Goal: Task Accomplishment & Management: Complete application form

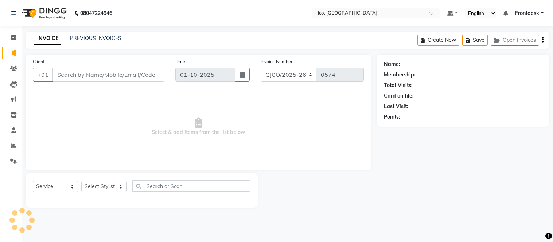
select select "service"
click at [13, 69] on icon at bounding box center [13, 68] width 7 height 5
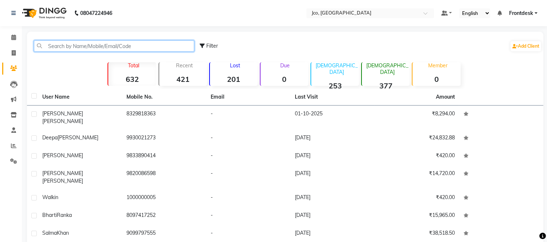
click at [94, 46] on input "text" at bounding box center [114, 45] width 160 height 11
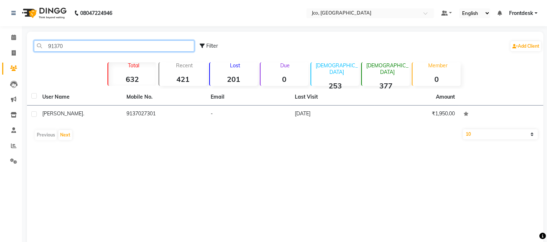
type input "91370"
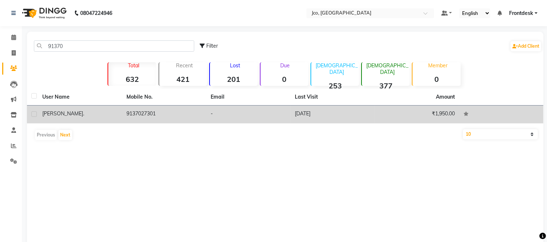
click at [145, 113] on td "9137027301" at bounding box center [164, 115] width 84 height 18
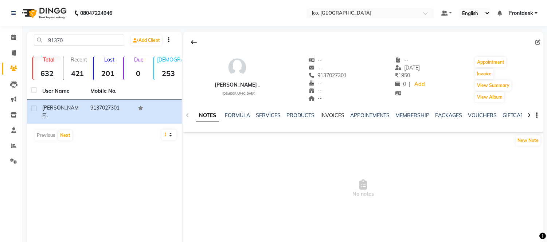
click at [326, 116] on link "INVOICES" at bounding box center [332, 115] width 24 height 7
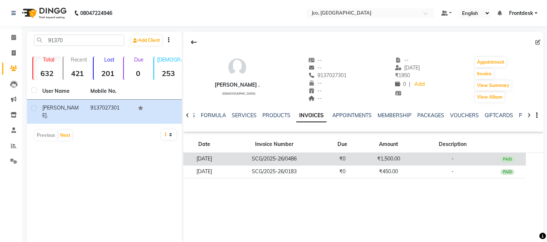
click at [410, 161] on td "₹1,500.00" at bounding box center [388, 159] width 55 height 13
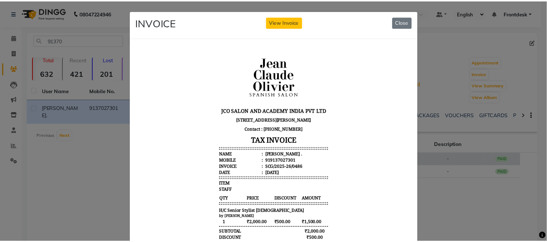
scroll to position [1, 0]
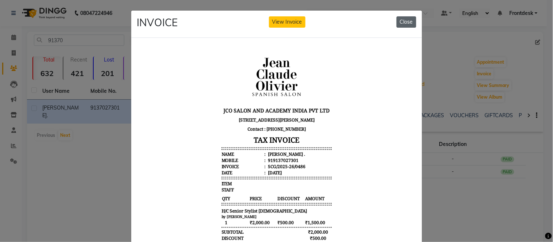
click at [402, 21] on button "Close" at bounding box center [407, 21] width 20 height 11
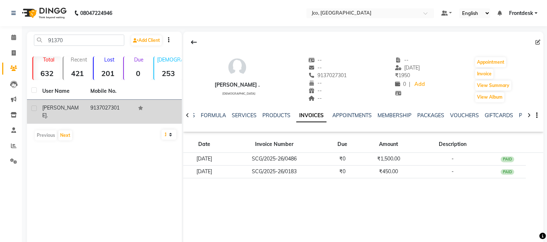
copy td "9137027301"
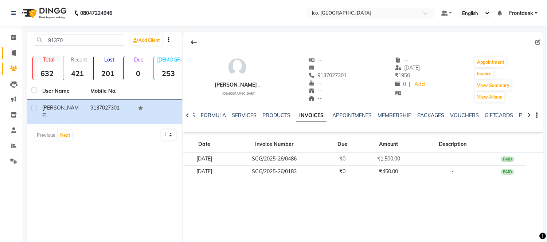
click at [16, 53] on span at bounding box center [13, 53] width 13 height 8
select select "service"
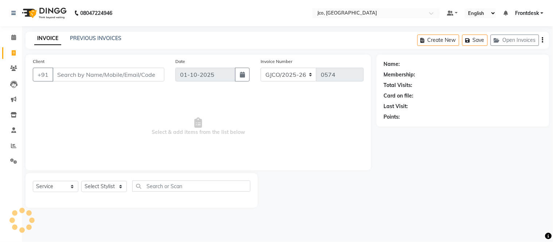
click at [75, 75] on input "Client" at bounding box center [108, 75] width 112 height 14
type input "9137027301"
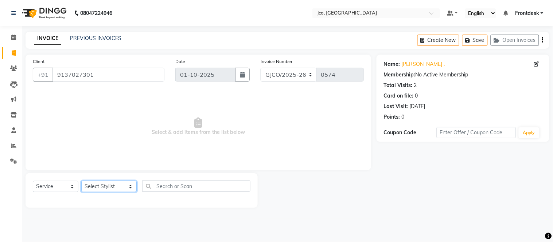
click at [108, 190] on select "Select Stylist [PERSON_NAME] [PERSON_NAME] [PERSON_NAME] Gopal Jouyi [PERSON_NA…" at bounding box center [108, 186] width 55 height 11
select select "88428"
click at [81, 182] on select "Select Stylist [PERSON_NAME] [PERSON_NAME] [PERSON_NAME] Gopal Jouyi [PERSON_NA…" at bounding box center [108, 186] width 55 height 11
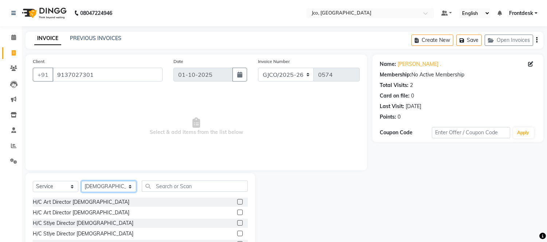
scroll to position [19, 0]
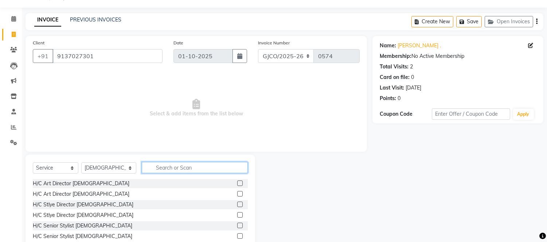
click at [167, 169] on input "text" at bounding box center [195, 167] width 106 height 11
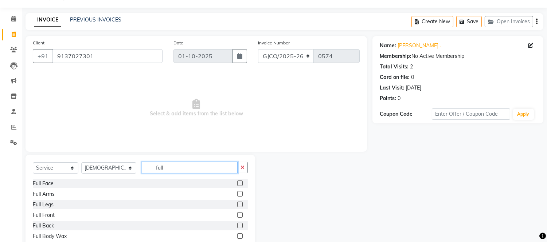
type input "full"
click at [237, 194] on label at bounding box center [239, 193] width 5 height 5
click at [237, 194] on input "checkbox" at bounding box center [239, 194] width 5 height 5
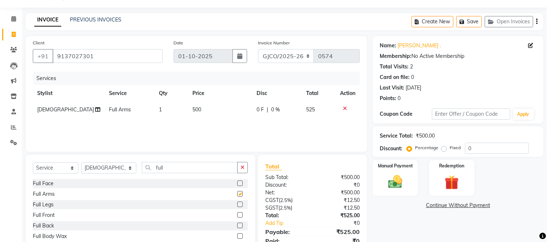
checkbox input "false"
click at [242, 168] on icon "button" at bounding box center [243, 167] width 4 height 5
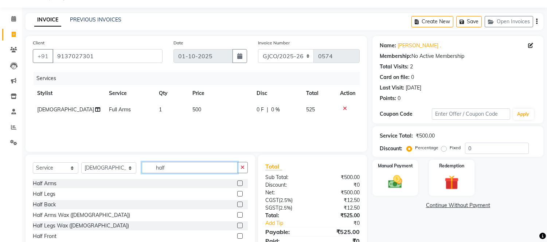
type input "half"
click at [237, 194] on label at bounding box center [239, 193] width 5 height 5
click at [237, 194] on input "checkbox" at bounding box center [239, 194] width 5 height 5
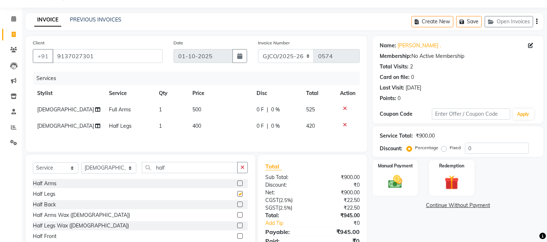
checkbox input "false"
click at [242, 170] on icon "button" at bounding box center [243, 167] width 4 height 5
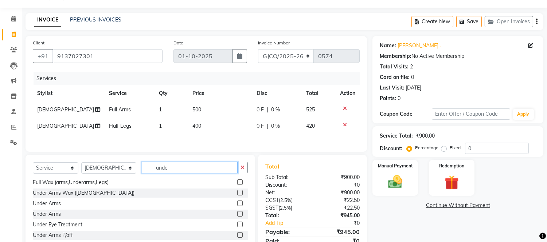
scroll to position [11, 0]
type input "unde"
click at [237, 237] on label at bounding box center [239, 235] width 5 height 5
click at [237, 237] on input "checkbox" at bounding box center [239, 236] width 5 height 5
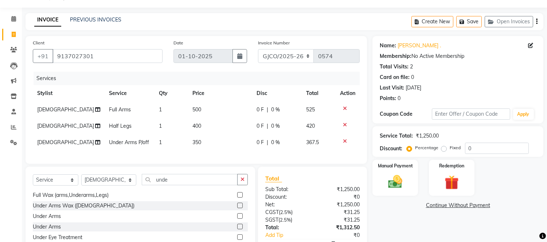
checkbox input "false"
click at [242, 182] on icon "button" at bounding box center [243, 179] width 4 height 5
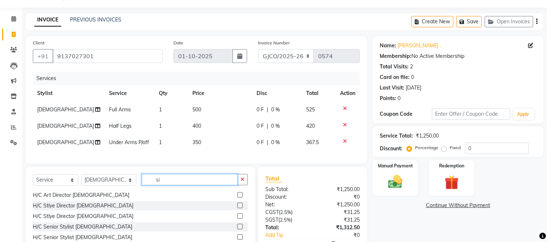
scroll to position [0, 0]
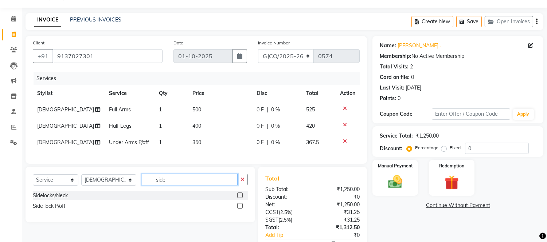
type input "side"
click at [240, 209] on label at bounding box center [239, 205] width 5 height 5
click at [240, 209] on input "checkbox" at bounding box center [239, 206] width 5 height 5
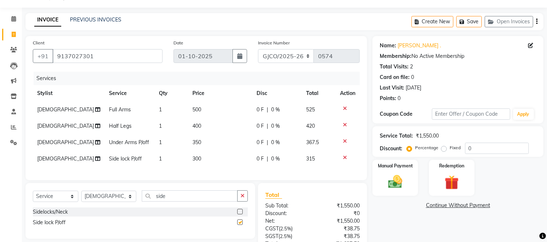
checkbox input "false"
click at [242, 199] on icon "button" at bounding box center [243, 196] width 4 height 5
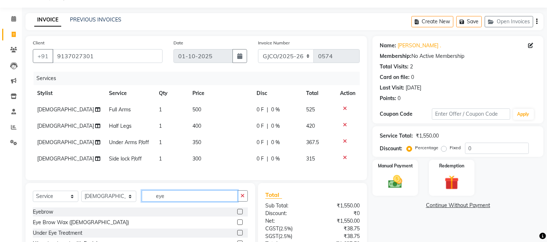
type input "eye"
click at [237, 215] on label at bounding box center [239, 211] width 5 height 5
click at [237, 215] on input "checkbox" at bounding box center [239, 212] width 5 height 5
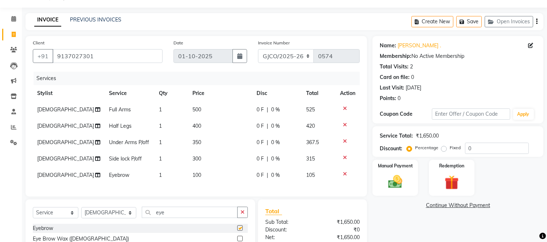
checkbox input "false"
click at [242, 215] on icon "button" at bounding box center [243, 212] width 4 height 5
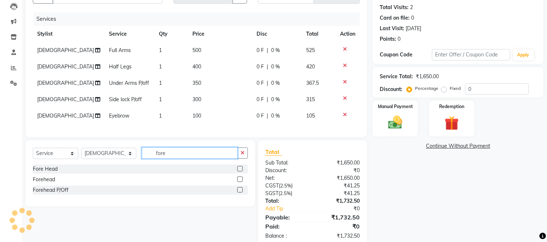
scroll to position [78, 0]
type input "fore"
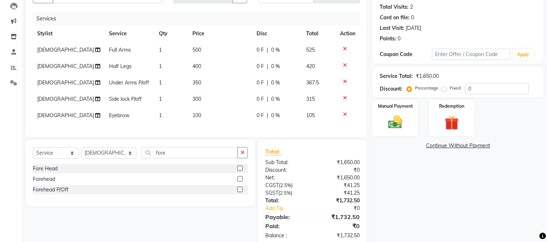
click at [240, 171] on label at bounding box center [239, 168] width 5 height 5
click at [240, 171] on input "checkbox" at bounding box center [239, 169] width 5 height 5
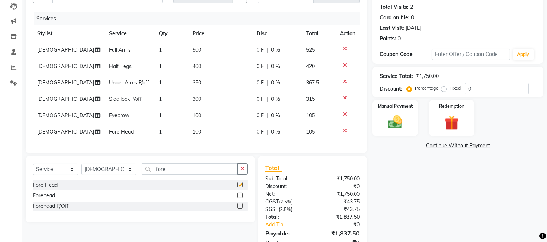
checkbox input "false"
click at [241, 172] on icon "button" at bounding box center [243, 169] width 4 height 5
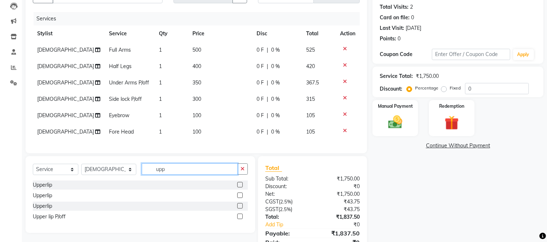
type input "upp"
click at [240, 188] on label at bounding box center [239, 184] width 5 height 5
click at [240, 188] on input "checkbox" at bounding box center [239, 185] width 5 height 5
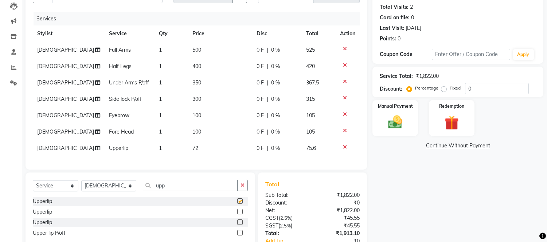
checkbox input "false"
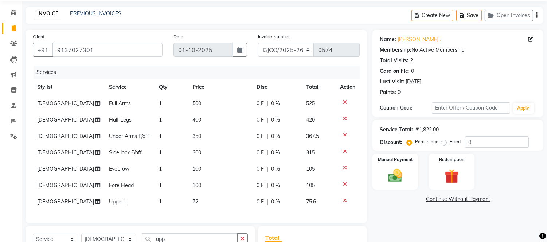
scroll to position [16, 0]
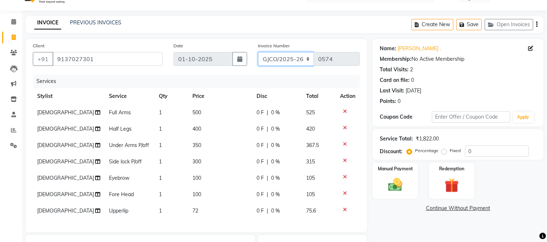
click at [282, 60] on select "GJCO/2025-26 SCG/2025-26 Gpre/2025-26" at bounding box center [286, 59] width 56 height 14
select select "7735"
click at [258, 52] on select "GJCO/2025-26 SCG/2025-26 Gpre/2025-26" at bounding box center [286, 59] width 56 height 14
type input "0458"
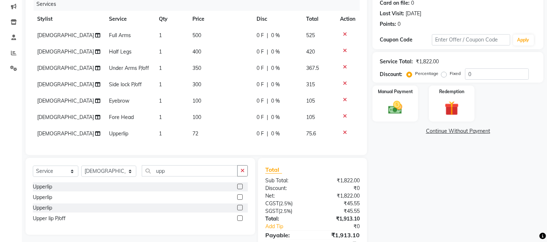
scroll to position [95, 0]
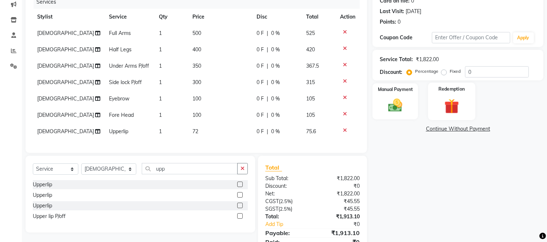
click at [454, 107] on img at bounding box center [452, 106] width 24 height 18
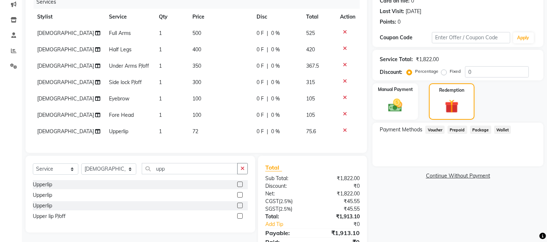
click at [456, 129] on span "Prepaid" at bounding box center [458, 130] width 20 height 8
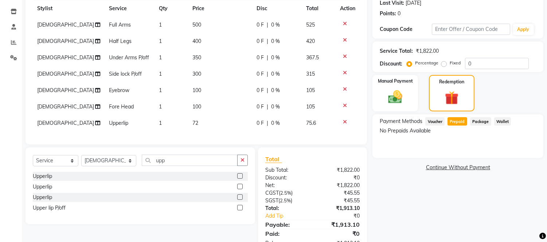
scroll to position [133, 0]
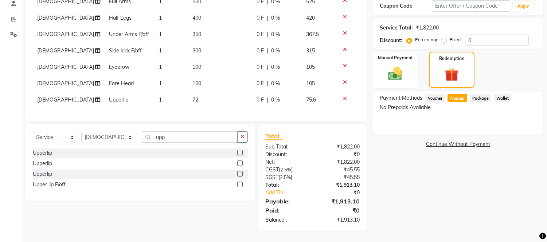
click at [475, 181] on div "Name: [PERSON_NAME] . Membership: No Active Membership Total Visits: 2 Card on …" at bounding box center [461, 80] width 176 height 304
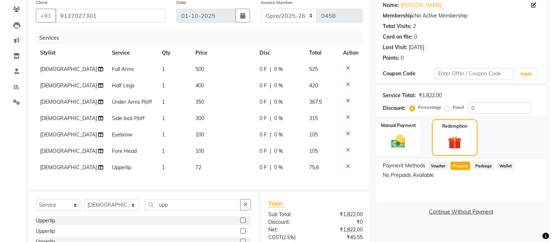
scroll to position [0, 0]
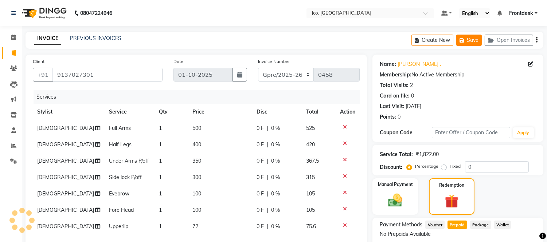
click at [466, 38] on icon "button" at bounding box center [463, 40] width 7 height 5
click at [462, 39] on icon "button" at bounding box center [463, 40] width 7 height 5
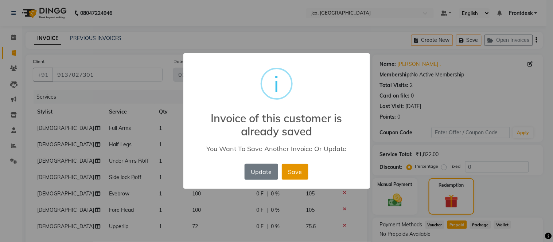
click at [291, 172] on button "Save" at bounding box center [295, 172] width 27 height 16
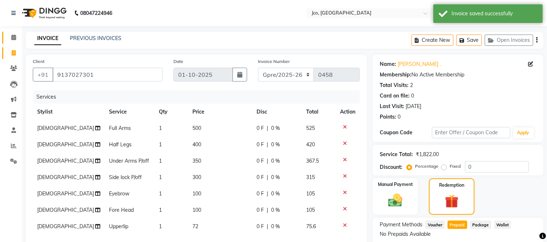
click at [11, 37] on icon at bounding box center [13, 37] width 5 height 5
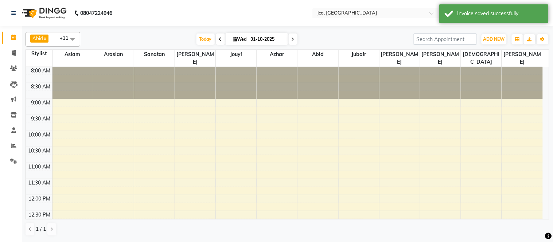
click at [256, 38] on input "01-10-2025" at bounding box center [267, 39] width 36 height 11
select select "10"
select select "2025"
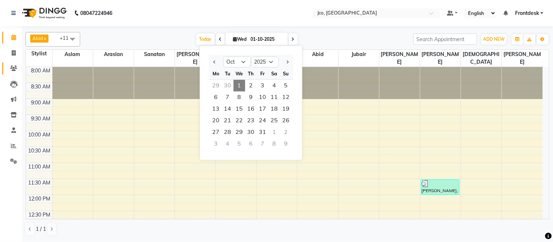
click at [13, 68] on icon at bounding box center [13, 68] width 7 height 5
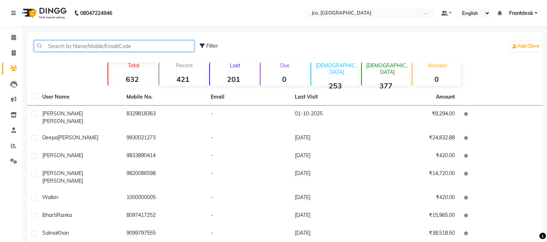
click at [64, 48] on input "text" at bounding box center [114, 45] width 160 height 11
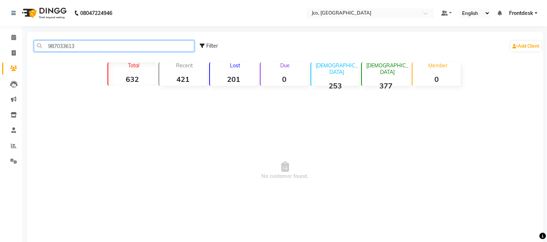
type input "9870336136"
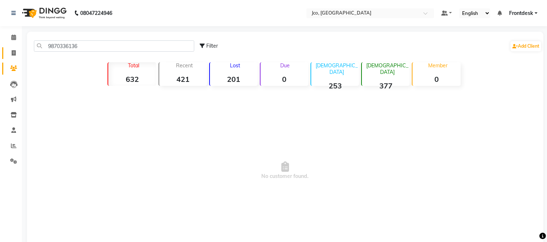
click at [12, 55] on icon at bounding box center [14, 52] width 4 height 5
select select "service"
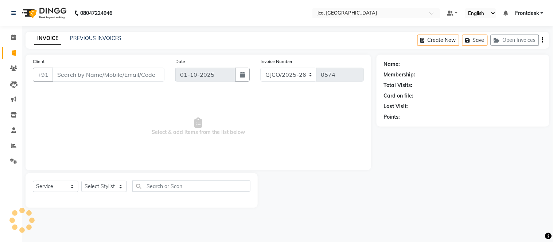
click at [69, 77] on input "Client" at bounding box center [108, 75] width 112 height 14
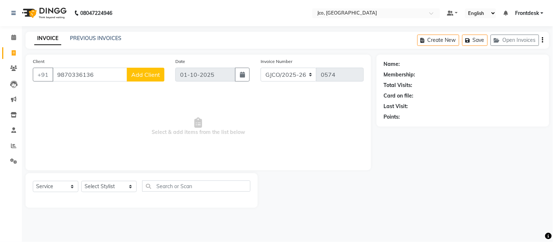
type input "9870336136"
click at [147, 73] on span "Add Client" at bounding box center [145, 74] width 29 height 7
select select "22"
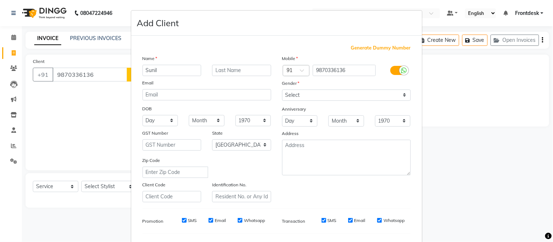
type input "Sunil"
click at [231, 71] on input "text" at bounding box center [241, 70] width 59 height 11
type input "."
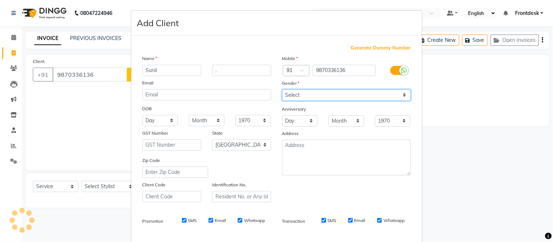
click at [305, 93] on select "Select [DEMOGRAPHIC_DATA] [DEMOGRAPHIC_DATA] Other Prefer Not To Say" at bounding box center [346, 95] width 129 height 11
select select "[DEMOGRAPHIC_DATA]"
click at [282, 90] on select "Select [DEMOGRAPHIC_DATA] [DEMOGRAPHIC_DATA] Other Prefer Not To Say" at bounding box center [346, 95] width 129 height 11
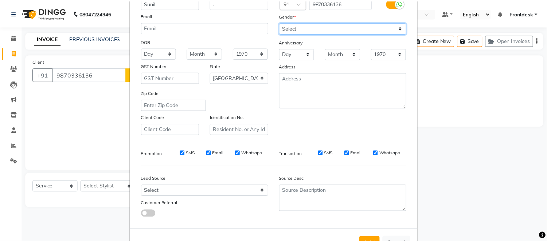
scroll to position [87, 0]
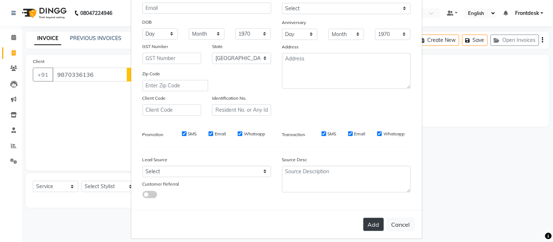
click at [369, 225] on button "Add" at bounding box center [373, 224] width 20 height 13
select select
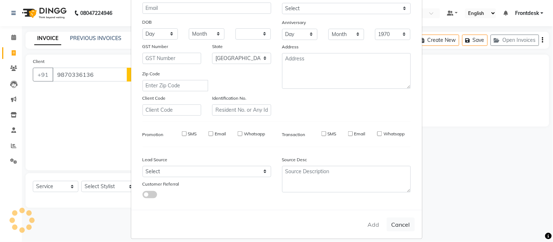
select select "null"
select select
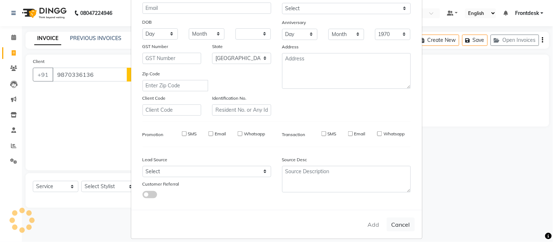
checkbox input "false"
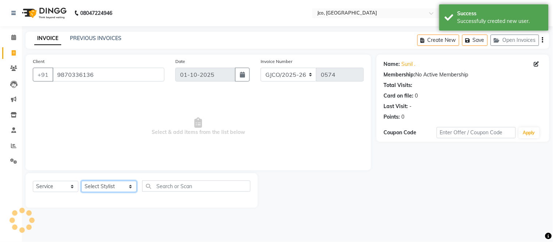
click at [101, 190] on select "Select Stylist [PERSON_NAME] [PERSON_NAME] [PERSON_NAME] Gopal Jouyi [PERSON_NA…" at bounding box center [108, 186] width 55 height 11
select select "79221"
click at [81, 182] on select "Select Stylist [PERSON_NAME] [PERSON_NAME] [PERSON_NAME] Gopal Jouyi [PERSON_NA…" at bounding box center [108, 186] width 55 height 11
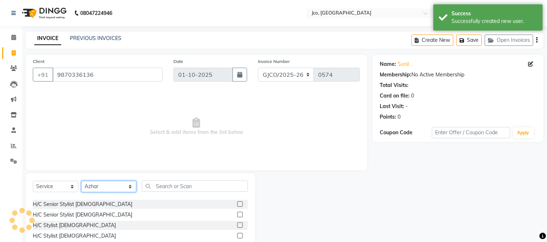
scroll to position [41, 0]
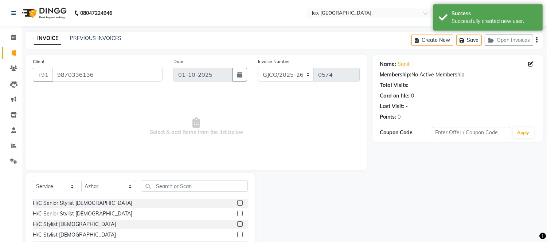
click at [237, 224] on label at bounding box center [239, 224] width 5 height 5
click at [237, 224] on input "checkbox" at bounding box center [239, 224] width 5 height 5
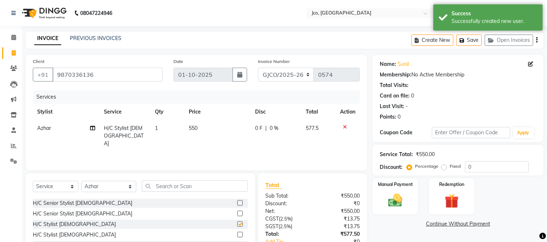
checkbox input "false"
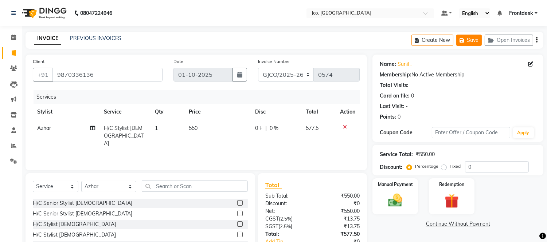
click at [462, 42] on icon "button" at bounding box center [463, 40] width 7 height 5
click at [464, 40] on icon "button" at bounding box center [463, 40] width 7 height 5
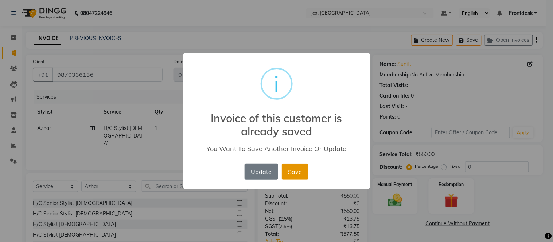
click at [293, 172] on button "Save" at bounding box center [295, 172] width 27 height 16
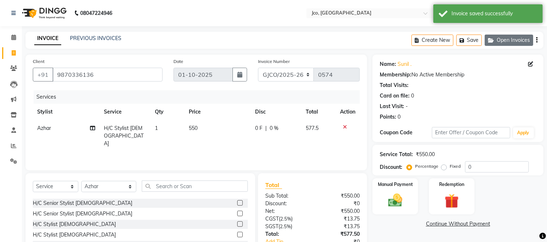
click at [505, 42] on button "Open Invoices" at bounding box center [509, 40] width 48 height 11
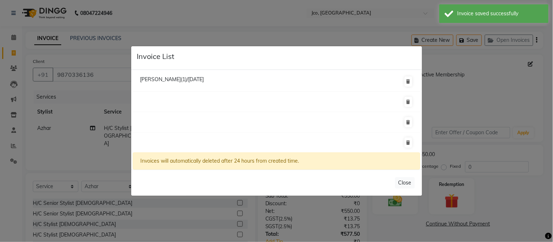
click at [204, 79] on span "[PERSON_NAME](1)/[DATE]" at bounding box center [172, 79] width 64 height 7
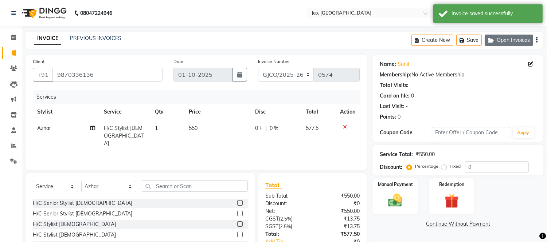
click at [504, 43] on button "Open Invoices" at bounding box center [509, 40] width 48 height 11
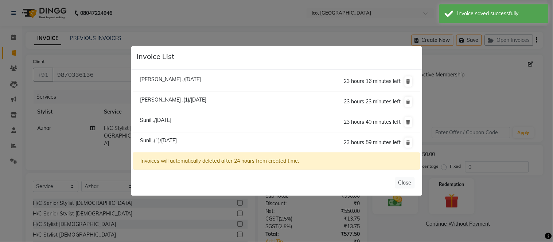
click at [192, 97] on span "[PERSON_NAME] .(1)/[DATE]" at bounding box center [173, 100] width 66 height 7
type input "9137027301"
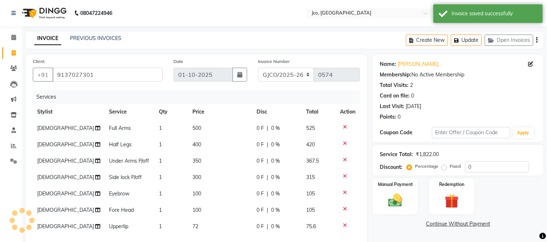
scroll to position [0, 0]
select select
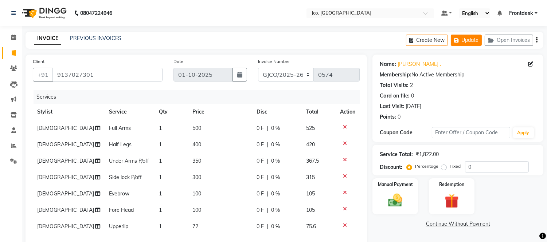
click at [464, 43] on button "Update" at bounding box center [466, 40] width 31 height 11
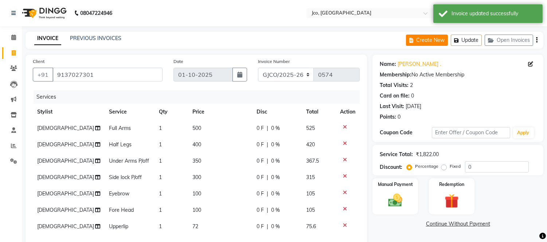
click at [416, 42] on icon "button" at bounding box center [412, 40] width 7 height 5
select select "service"
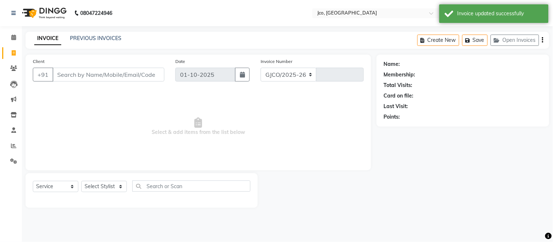
select select "8000"
type input "0574"
click at [114, 75] on input "Client" at bounding box center [108, 75] width 112 height 14
type input "9137027301"
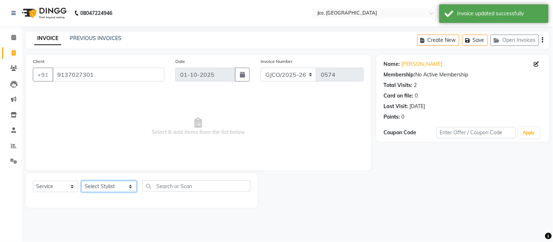
click at [101, 188] on select "Select Stylist [PERSON_NAME] [PERSON_NAME] [PERSON_NAME] Gopal Jouyi [PERSON_NA…" at bounding box center [108, 186] width 55 height 11
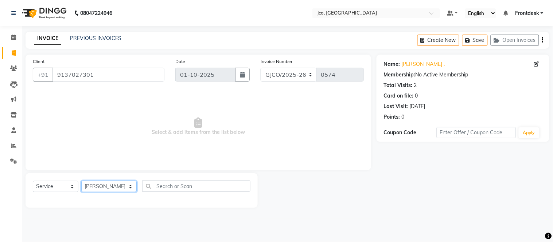
click at [81, 182] on select "Select Stylist [PERSON_NAME] [PERSON_NAME] [PERSON_NAME] Gopal Jouyi [PERSON_NA…" at bounding box center [108, 186] width 55 height 11
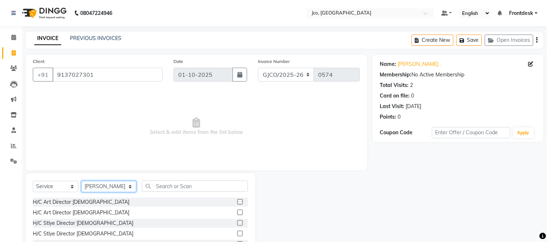
click at [117, 189] on select "Select Stylist [PERSON_NAME] [PERSON_NAME] [PERSON_NAME] Gopal Jouyi [PERSON_NA…" at bounding box center [108, 186] width 55 height 11
select select "76752"
click at [81, 182] on select "Select Stylist [PERSON_NAME] [PERSON_NAME] [PERSON_NAME] Gopal Jouyi [PERSON_NA…" at bounding box center [108, 186] width 55 height 11
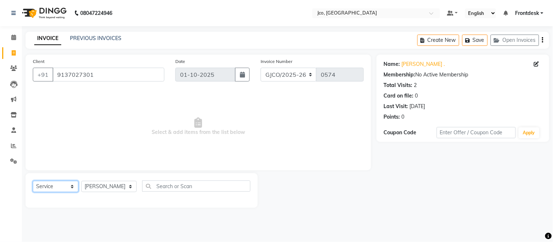
click at [66, 188] on select "Select Service Product Membership Package Voucher Prepaid Gift Card" at bounding box center [56, 186] width 46 height 11
select select "P"
click at [33, 182] on select "Select Service Product Membership Package Voucher Prepaid Gift Card" at bounding box center [56, 186] width 46 height 11
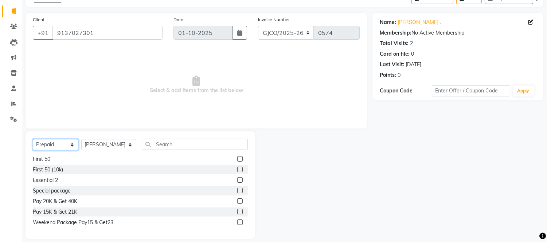
scroll to position [42, 0]
click at [237, 211] on label at bounding box center [239, 211] width 5 height 5
click at [237, 211] on input "checkbox" at bounding box center [239, 212] width 5 height 5
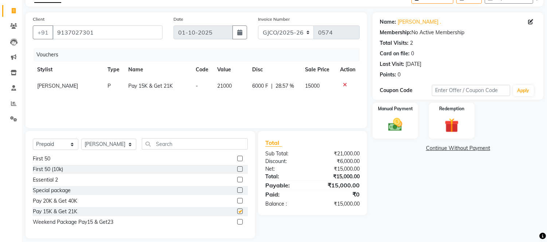
checkbox input "false"
click at [283, 30] on select "GJCO/2025-26 SCG/2025-26 Gpre/2025-26" at bounding box center [286, 33] width 56 height 14
select select "7971"
click at [258, 26] on select "GJCO/2025-26 SCG/2025-26 Gpre/2025-26" at bounding box center [286, 33] width 56 height 14
type input "0537"
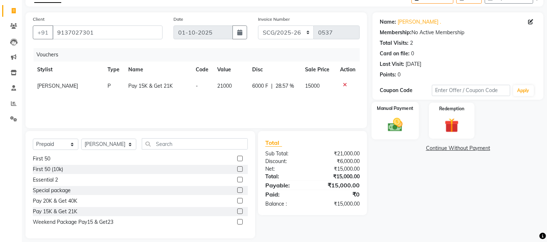
click at [389, 129] on img at bounding box center [395, 125] width 24 height 17
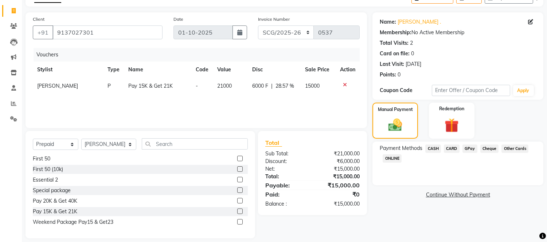
click at [469, 148] on span "GPay" at bounding box center [470, 149] width 15 height 8
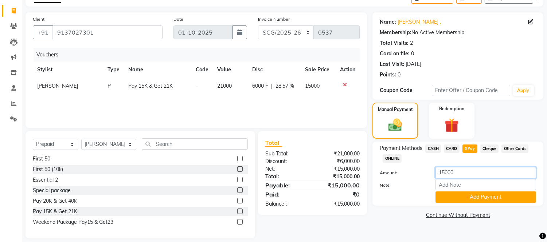
click at [470, 174] on input "15000" at bounding box center [486, 172] width 101 height 11
click at [440, 174] on input "15000" at bounding box center [486, 172] width 101 height 11
click at [441, 173] on input "15000" at bounding box center [486, 172] width 101 height 11
type input "5000"
click at [472, 186] on input "Note:" at bounding box center [486, 184] width 101 height 11
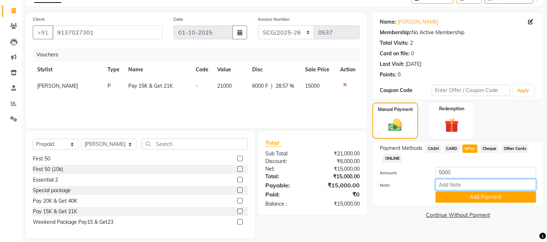
type input "Boss Account"
click at [485, 199] on button "Add Payment" at bounding box center [486, 197] width 101 height 11
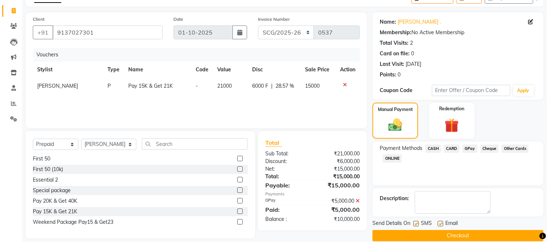
click at [425, 151] on span "CASH" at bounding box center [433, 149] width 16 height 8
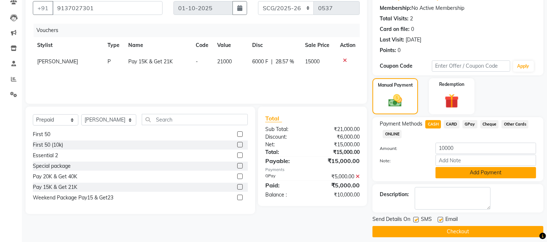
click at [499, 174] on button "Add Payment" at bounding box center [486, 172] width 101 height 11
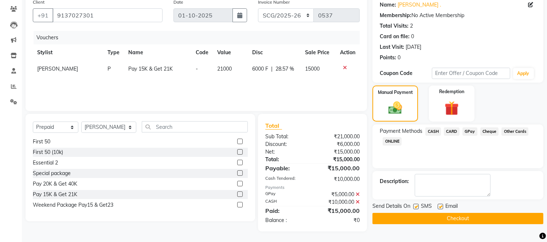
click at [479, 221] on button "Checkout" at bounding box center [458, 218] width 171 height 11
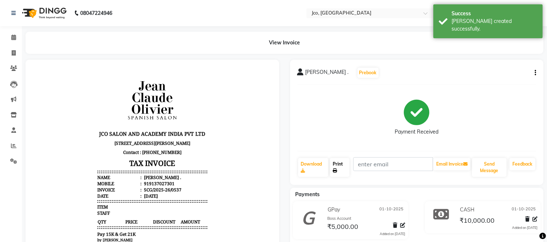
click at [338, 166] on link "Print" at bounding box center [340, 167] width 20 height 19
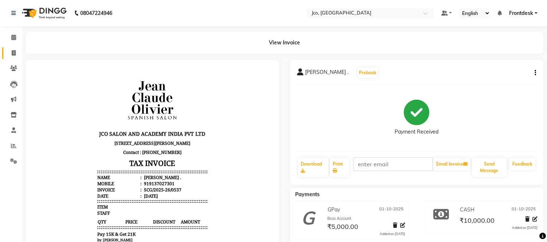
click at [12, 54] on icon at bounding box center [14, 52] width 4 height 5
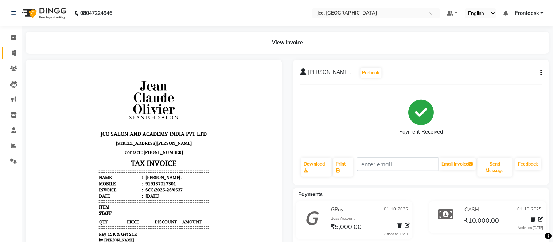
select select "service"
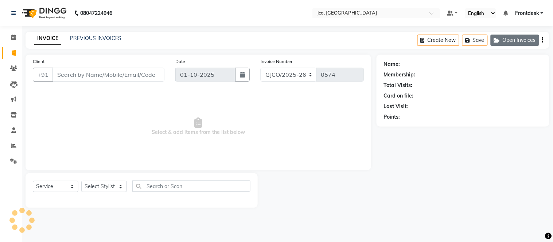
click at [516, 41] on button "Open Invoices" at bounding box center [515, 40] width 48 height 11
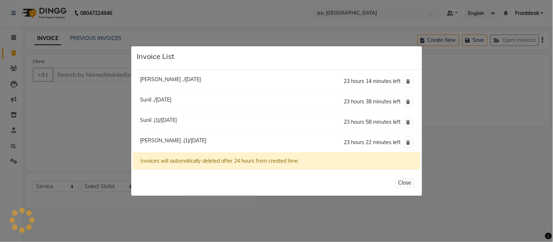
click at [187, 143] on span "[PERSON_NAME] .(1)/[DATE]" at bounding box center [173, 140] width 66 height 7
type input "9137027301"
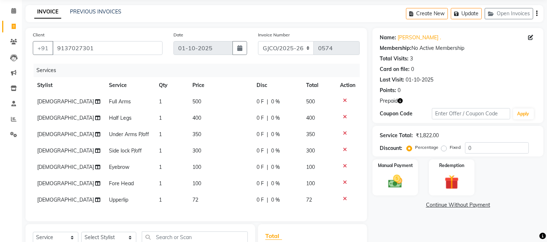
scroll to position [23, 0]
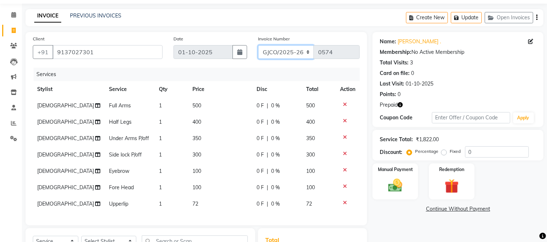
click at [288, 49] on select "GJCO/2025-26 SCG/2025-26 Gpre/2025-26" at bounding box center [286, 52] width 56 height 14
select select "7735"
click at [258, 45] on select "GJCO/2025-26 SCG/2025-26 Gpre/2025-26" at bounding box center [286, 52] width 56 height 14
type input "0458"
click at [451, 179] on img at bounding box center [452, 187] width 24 height 18
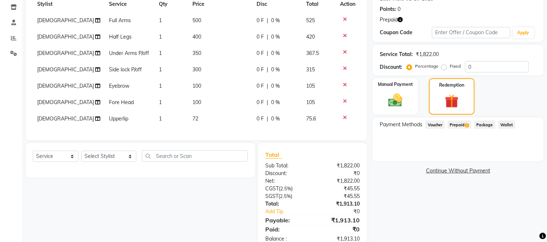
click at [455, 123] on span "Prepaid 1" at bounding box center [460, 125] width 24 height 8
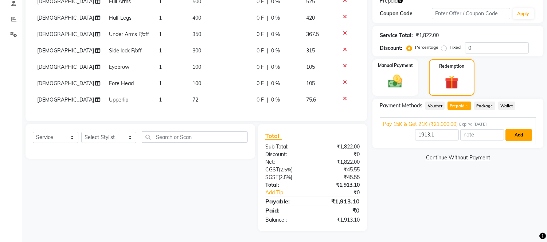
click at [519, 131] on button "Add" at bounding box center [519, 135] width 27 height 12
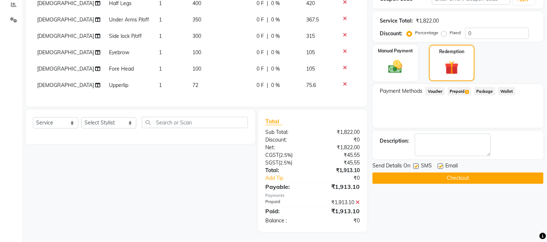
scroll to position [148, 0]
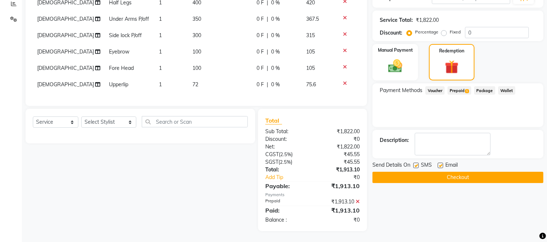
click at [459, 172] on button "Checkout" at bounding box center [458, 177] width 171 height 11
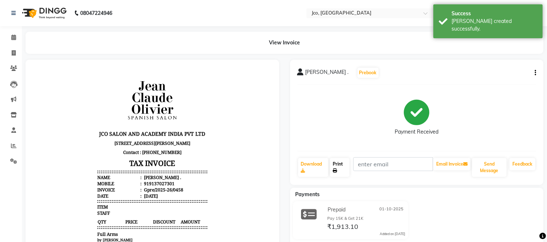
click at [339, 165] on link "Print" at bounding box center [340, 167] width 20 height 19
